Goal: Task Accomplishment & Management: Manage account settings

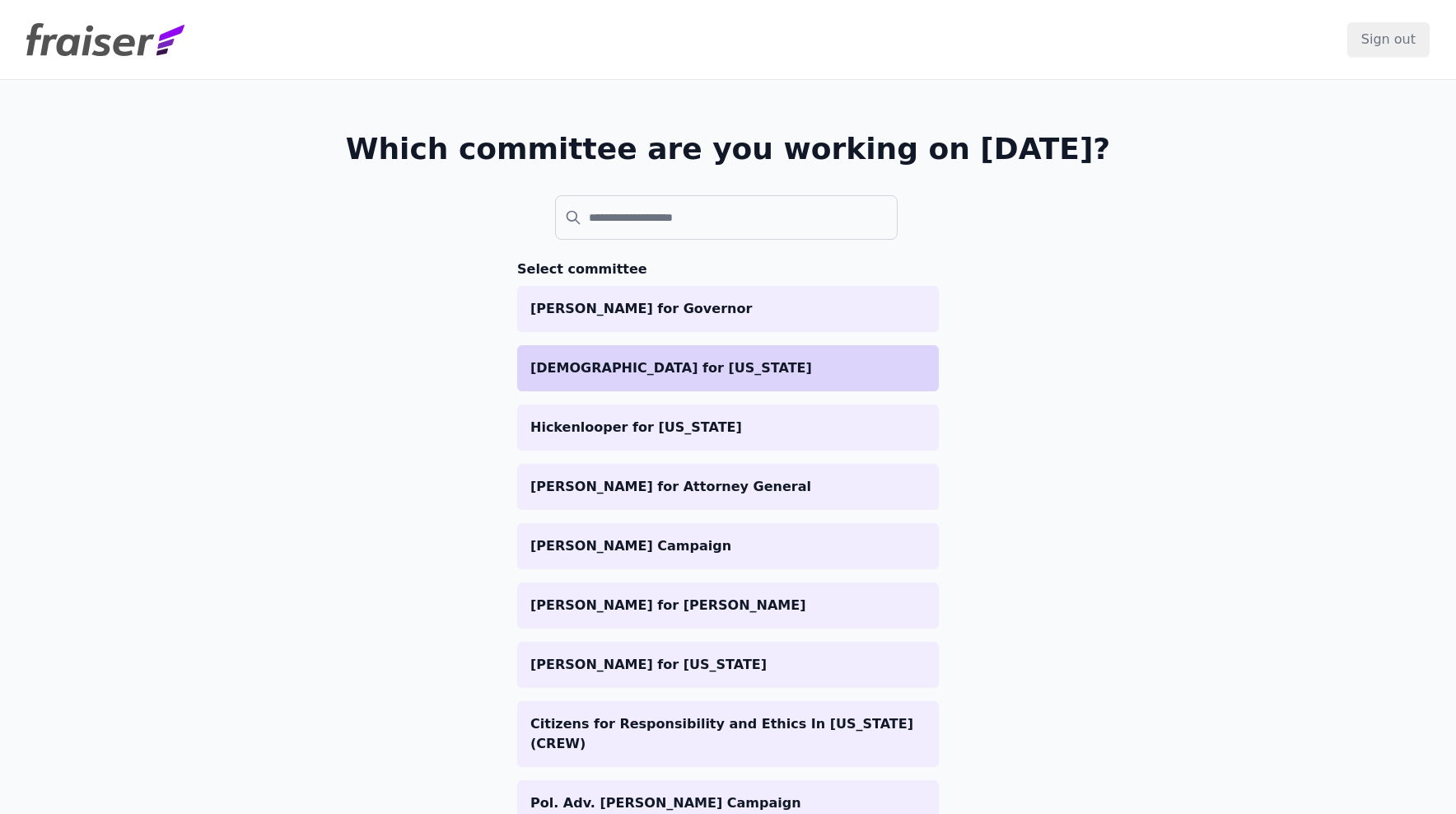
scroll to position [91, 0]
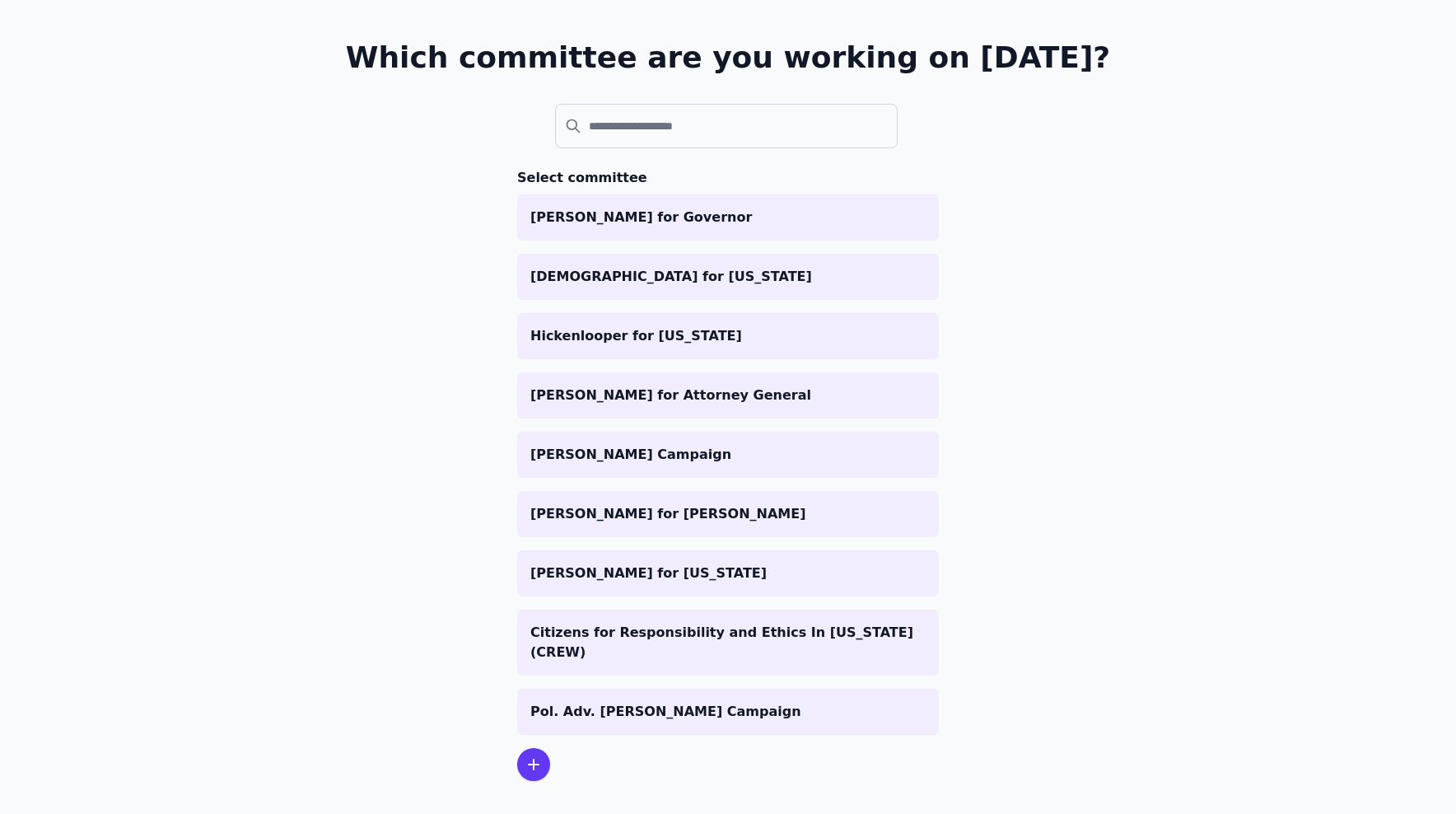
click at [534, 754] on icon at bounding box center [533, 764] width 20 height 20
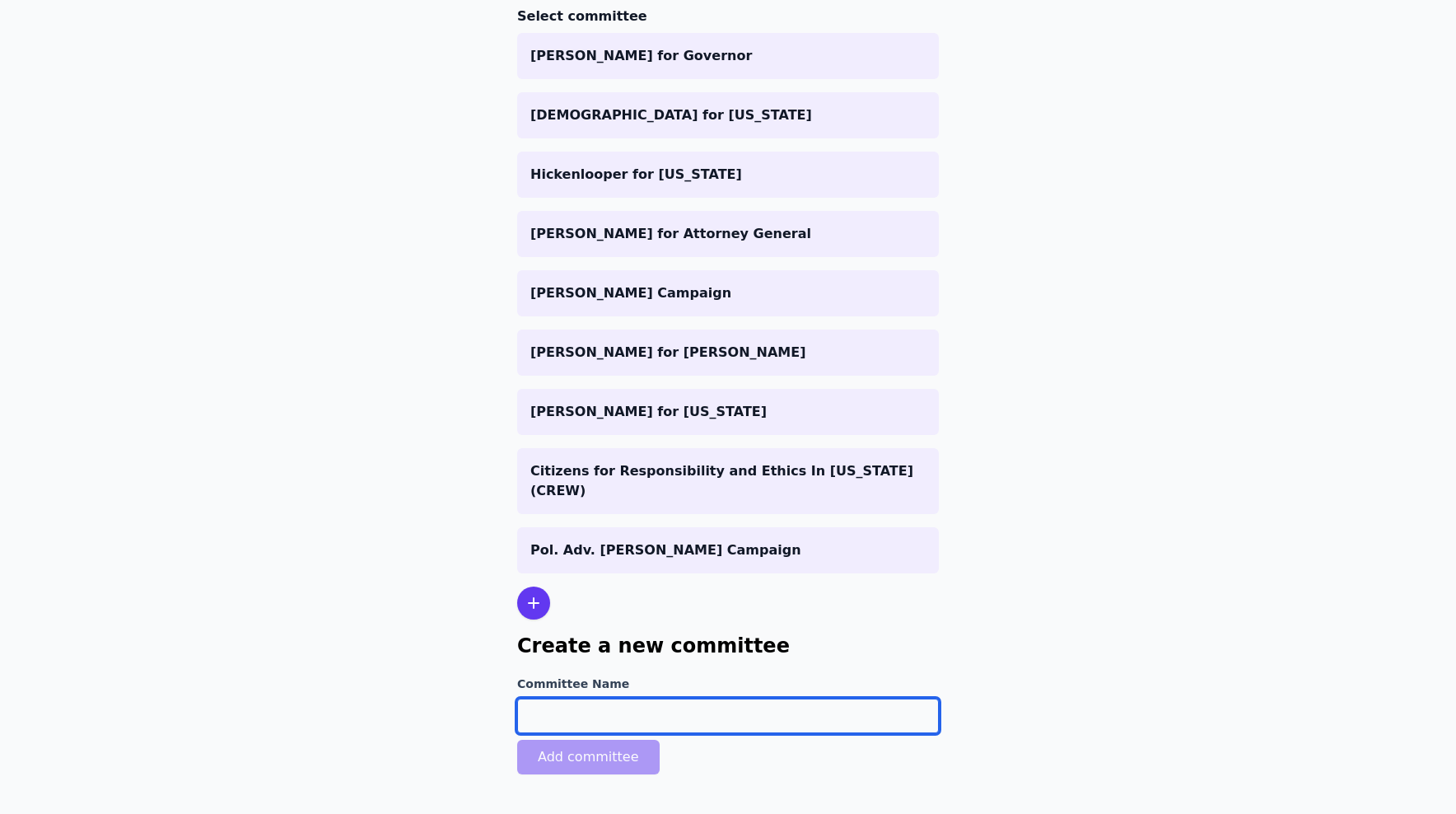
click at [544, 709] on input "Committee Name" at bounding box center [728, 715] width 422 height 35
type input "[PERSON_NAME] for Congress"
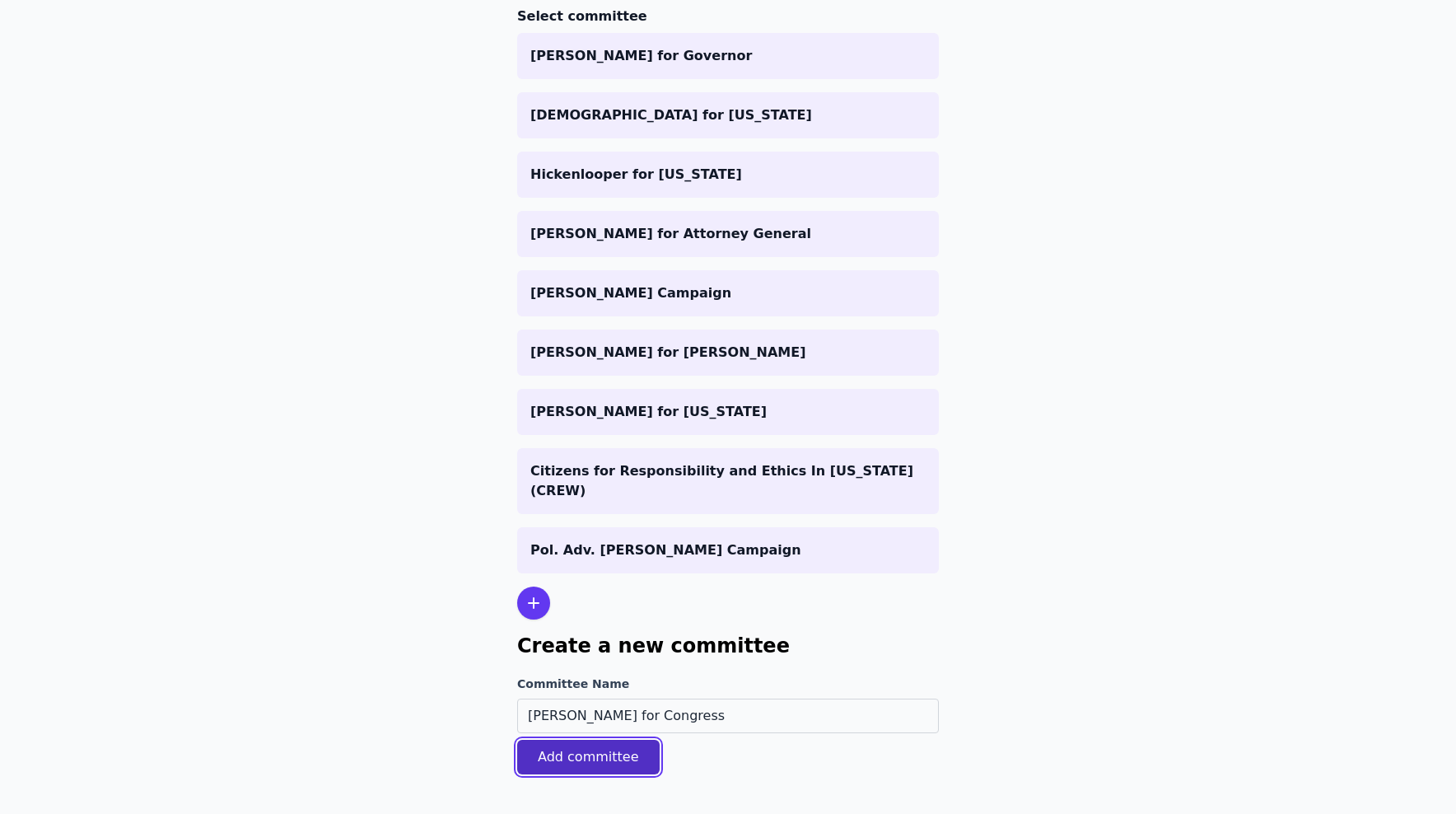
click at [568, 739] on button "Add committee" at bounding box center [588, 756] width 142 height 35
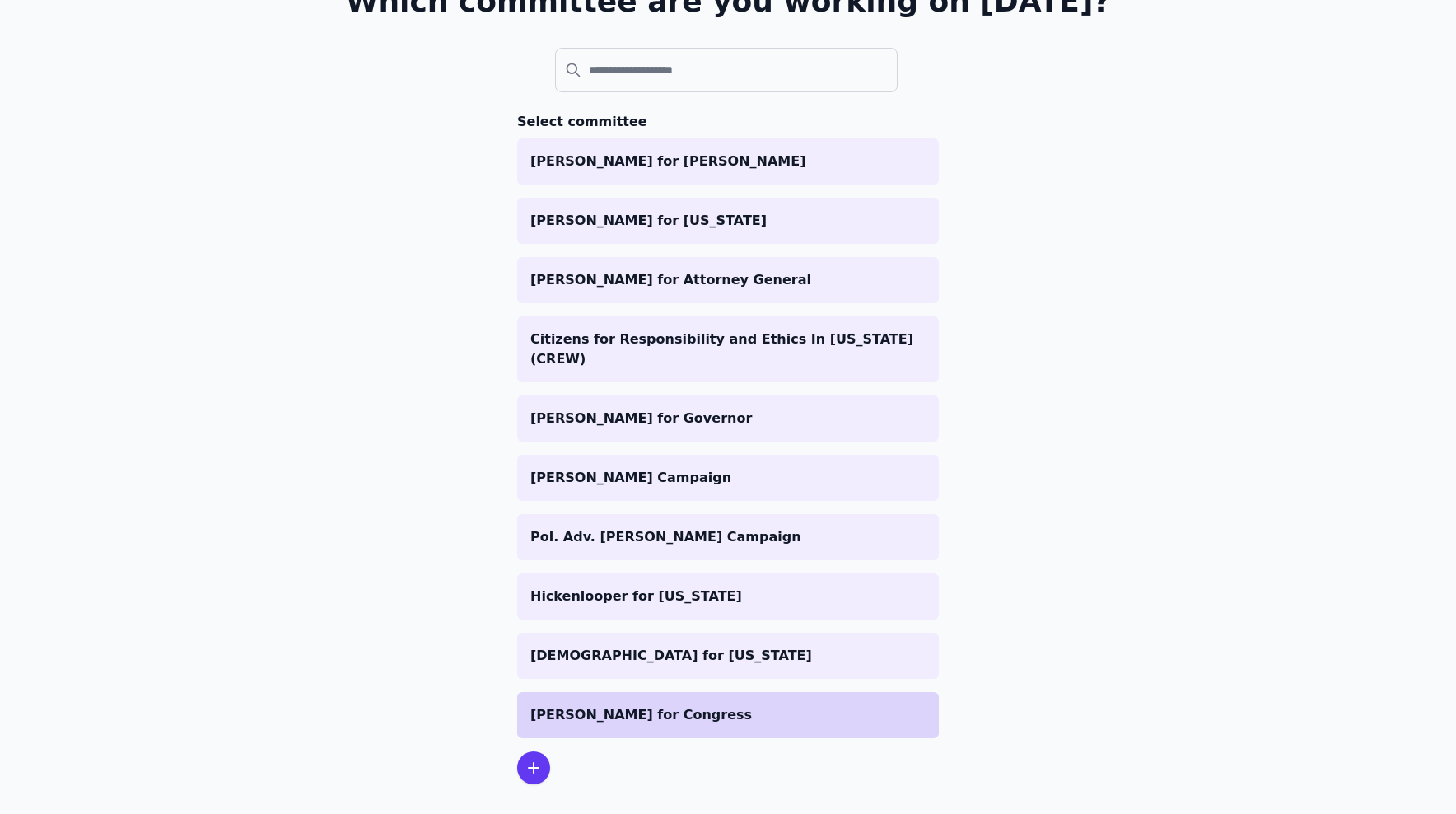
scroll to position [207, 0]
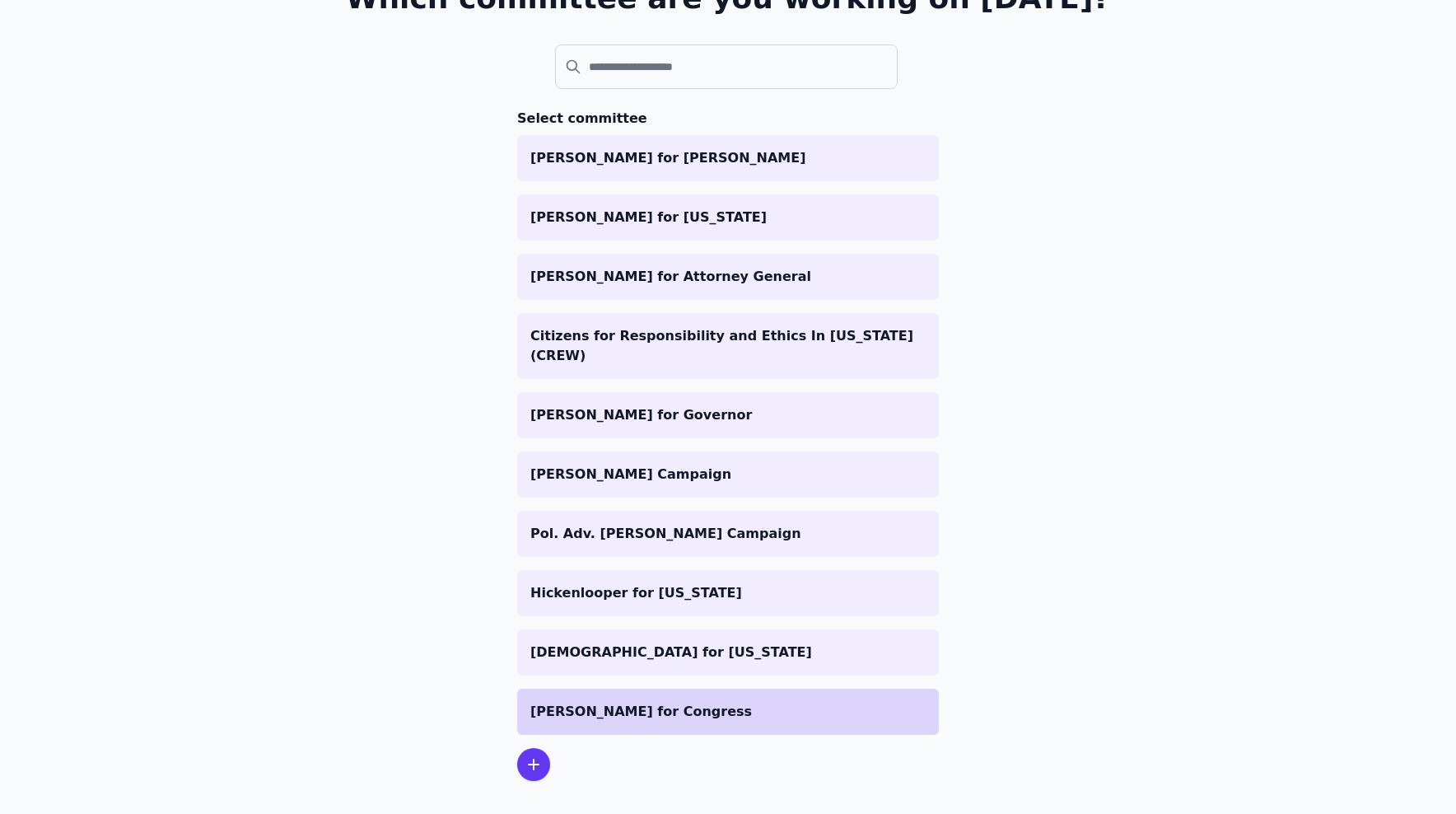
click at [627, 702] on p "[PERSON_NAME] for Congress" at bounding box center [727, 711] width 395 height 20
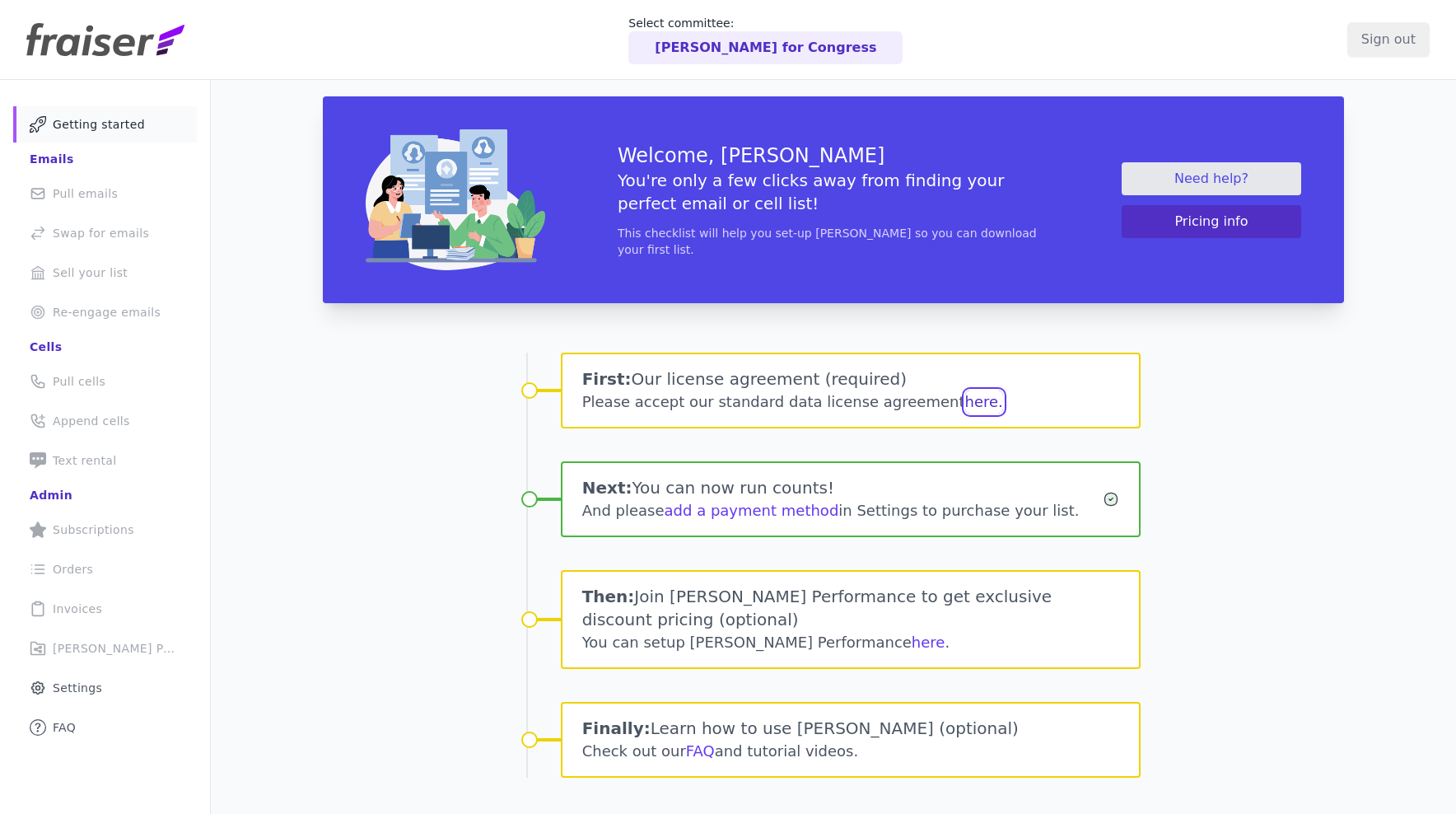
click at [965, 401] on button "here." at bounding box center [984, 401] width 38 height 23
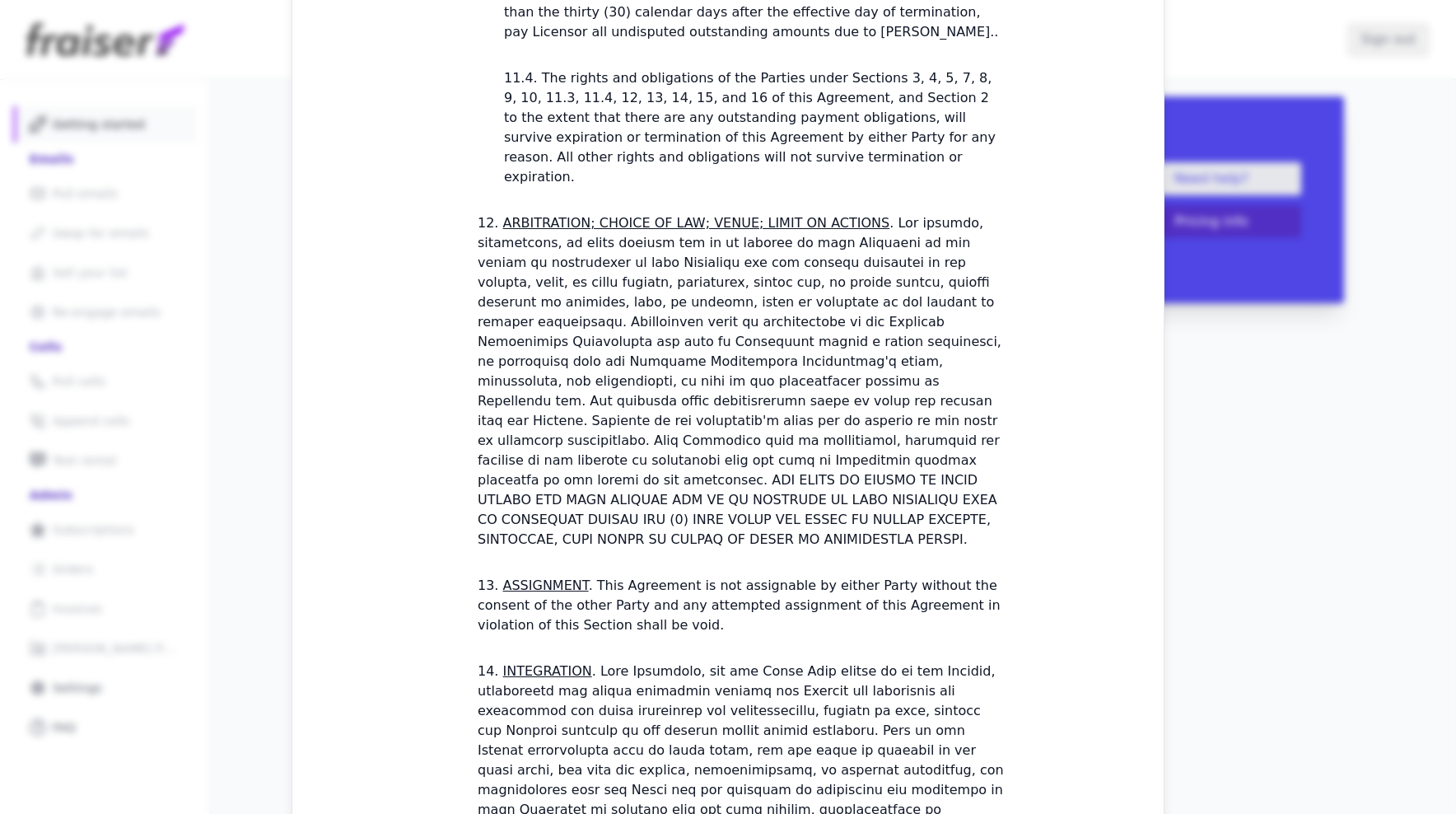
scroll to position [4601, 0]
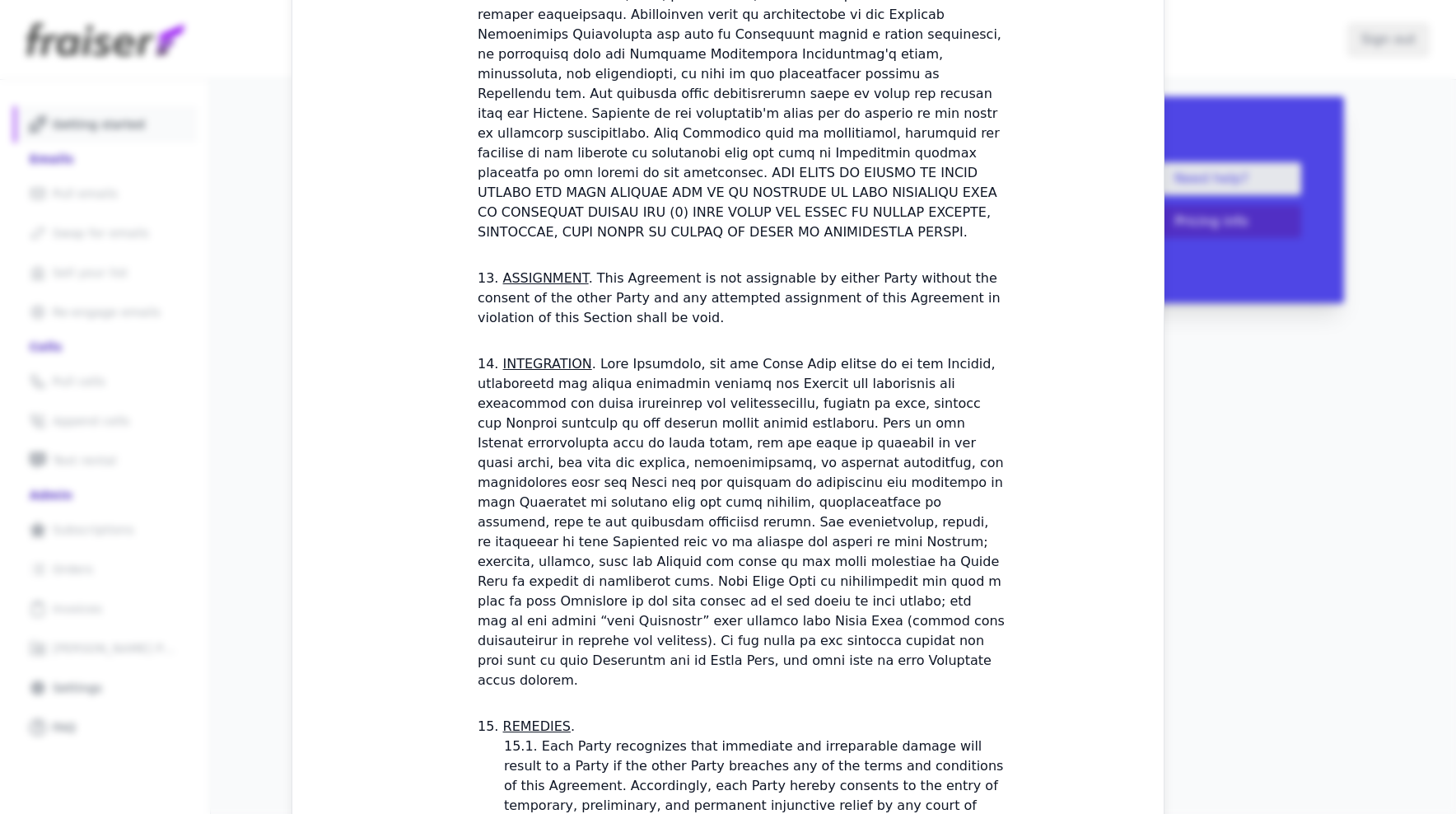
checkbox input "true"
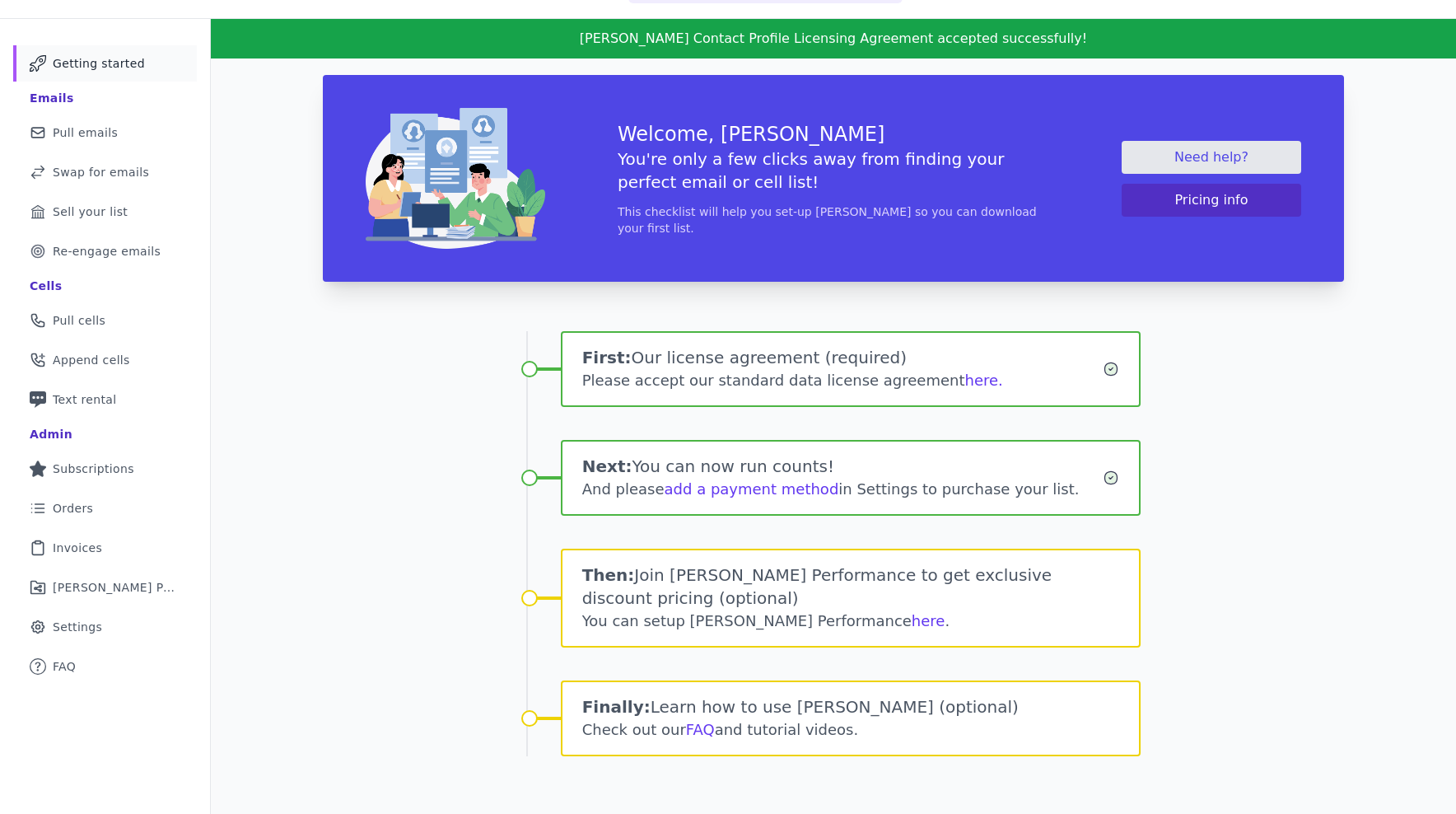
scroll to position [64, 0]
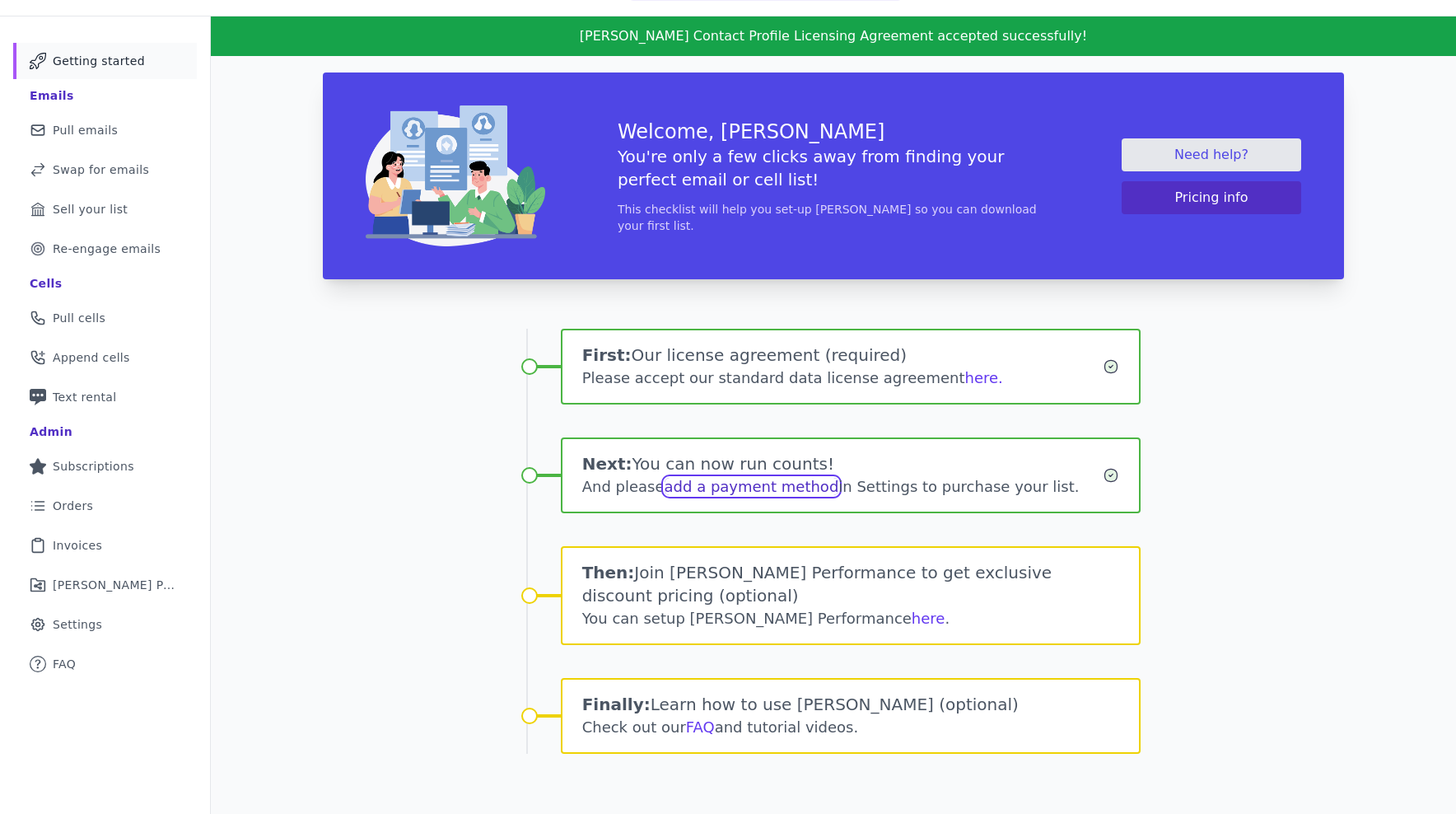
click at [798, 487] on link "add a payment method" at bounding box center [751, 487] width 174 height 17
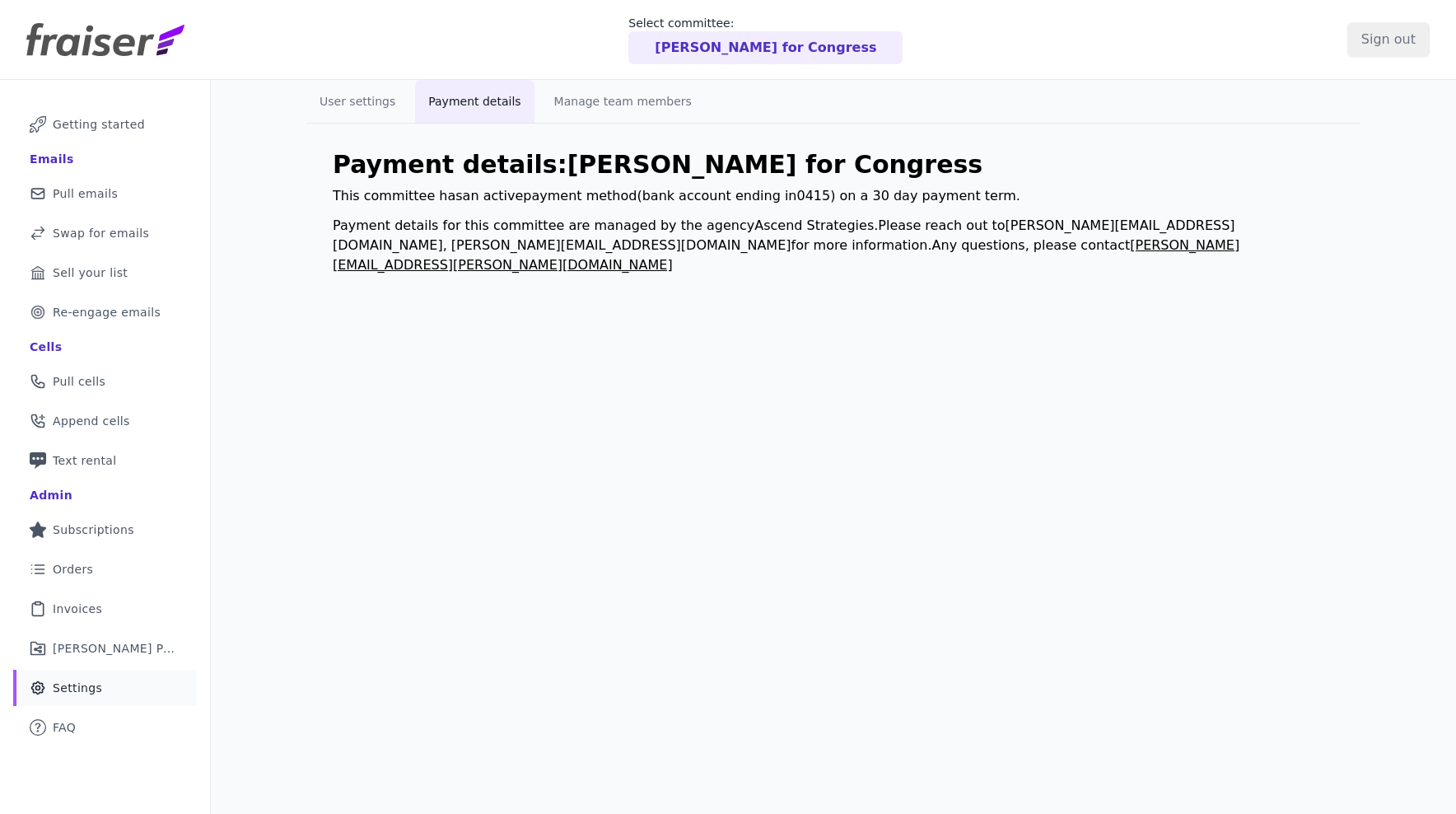
click at [114, 32] on img at bounding box center [105, 39] width 158 height 33
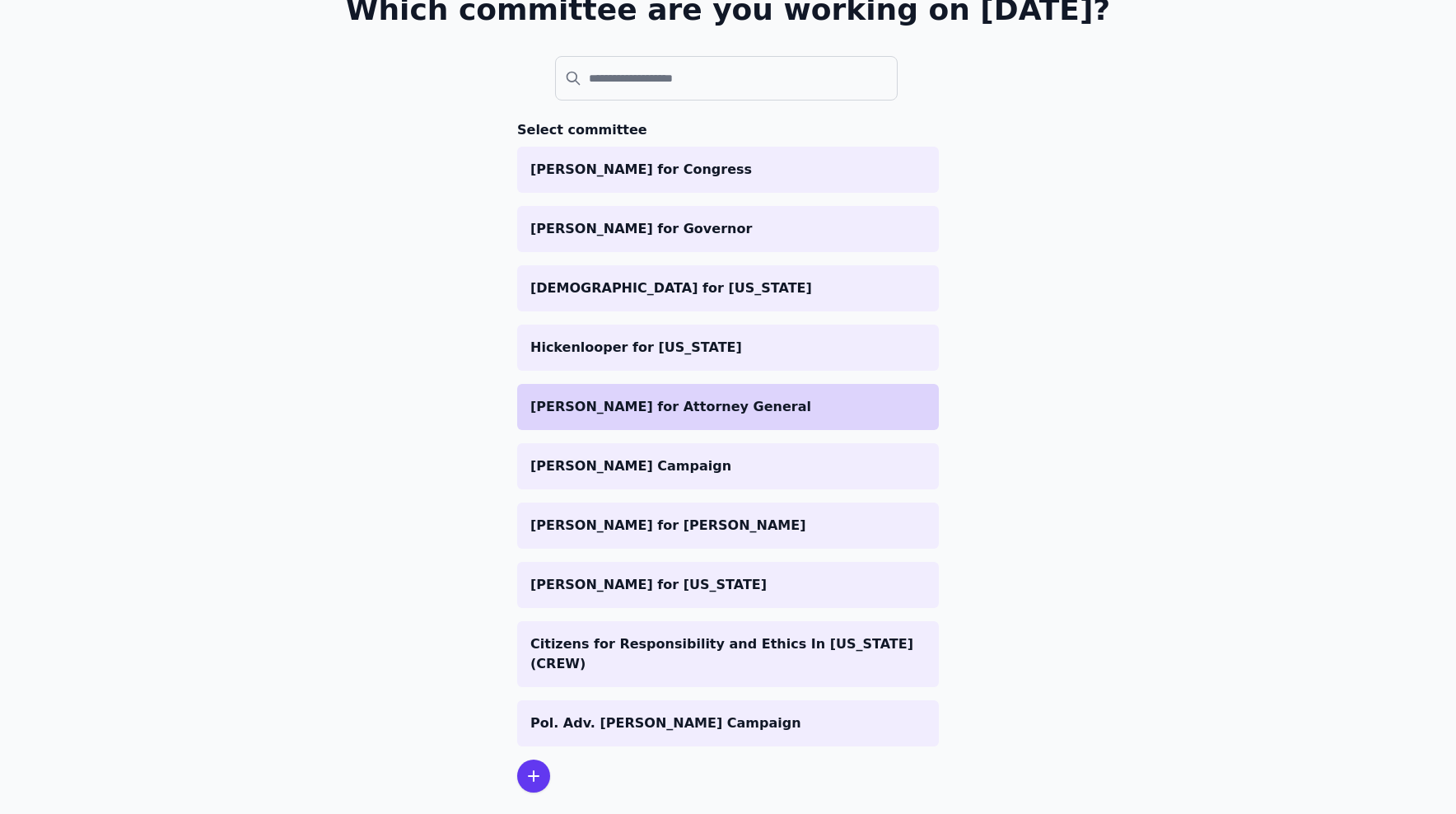
scroll to position [142, 0]
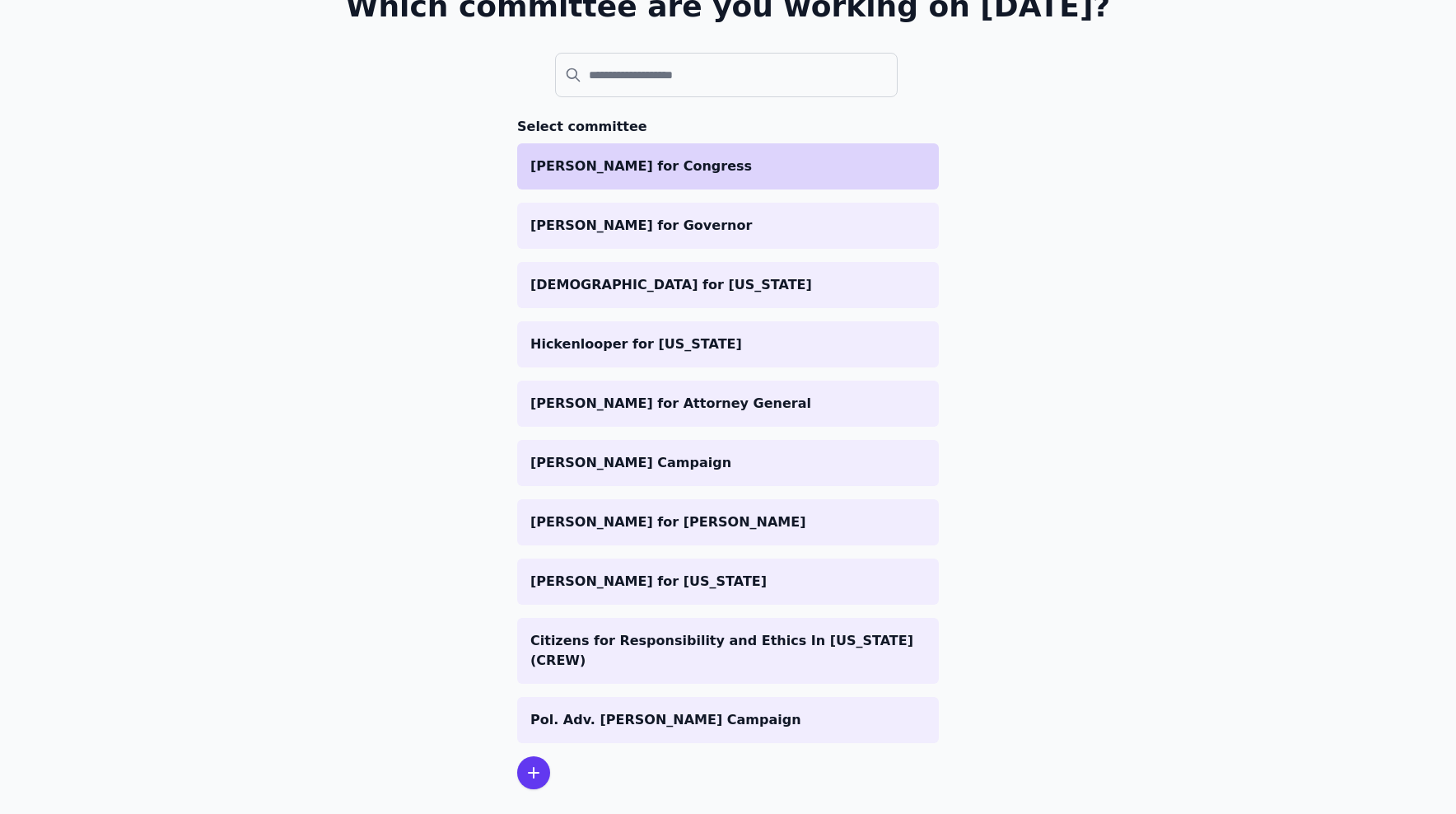
click at [615, 178] on li "[PERSON_NAME] for Congress" at bounding box center [728, 166] width 422 height 46
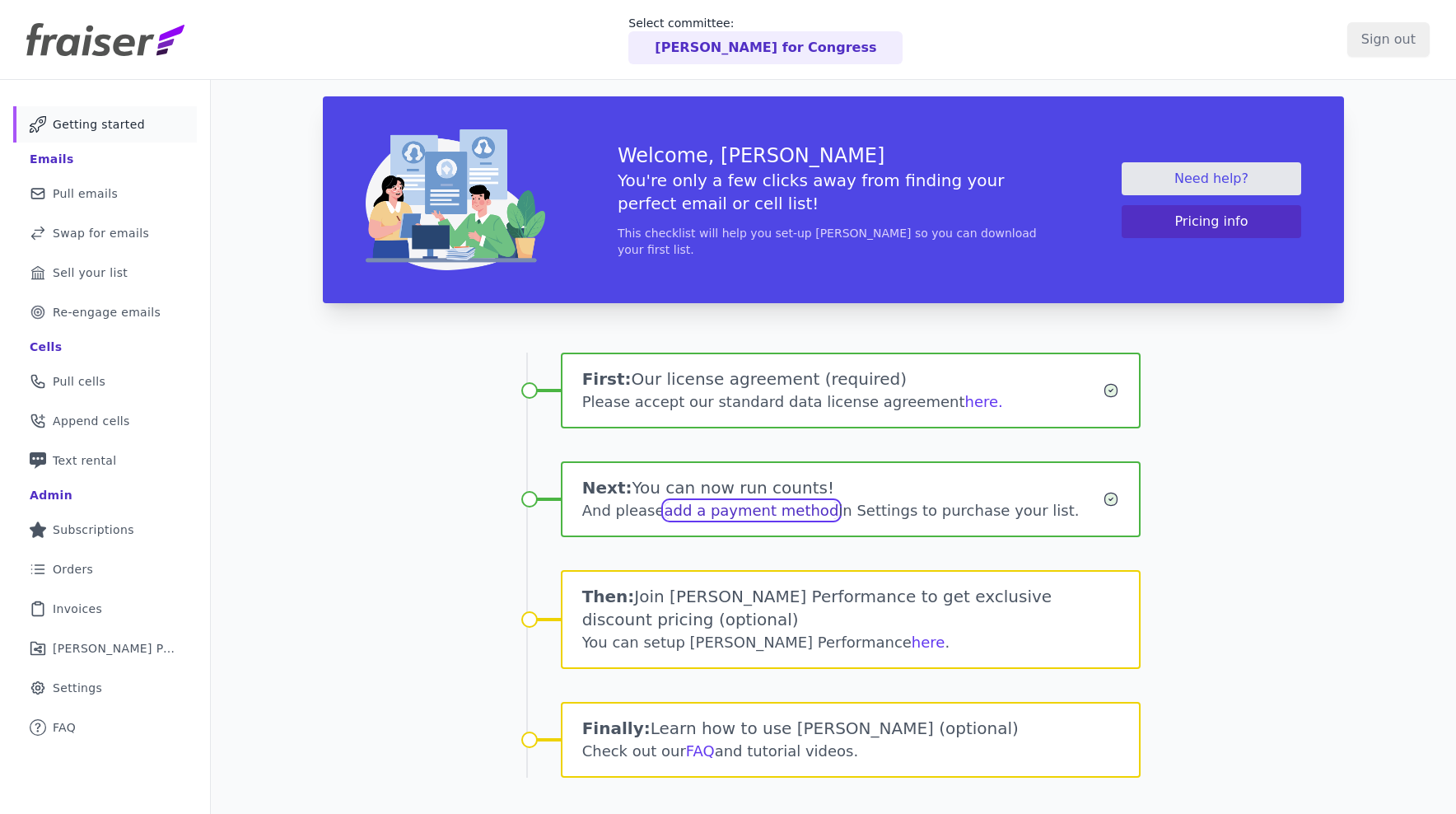
click at [784, 513] on link "add a payment method" at bounding box center [751, 510] width 174 height 17
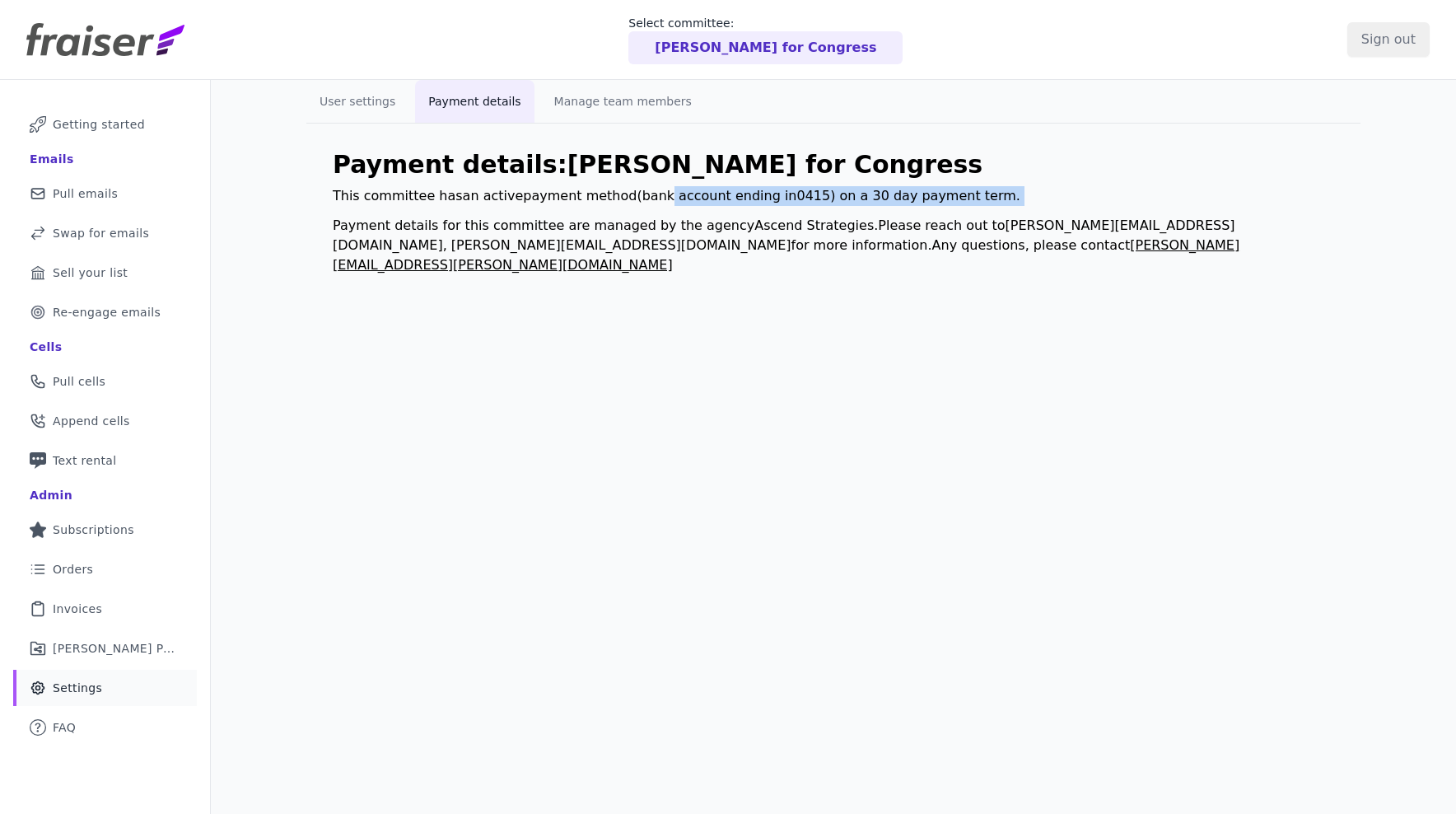
drag, startPoint x: 647, startPoint y: 199, endPoint x: 861, endPoint y: 210, distance: 214.3
click at [861, 210] on div "Payment details: Bob Brooks for Congress This committee has an active payment m…" at bounding box center [833, 212] width 1001 height 125
